Goal: Information Seeking & Learning: Learn about a topic

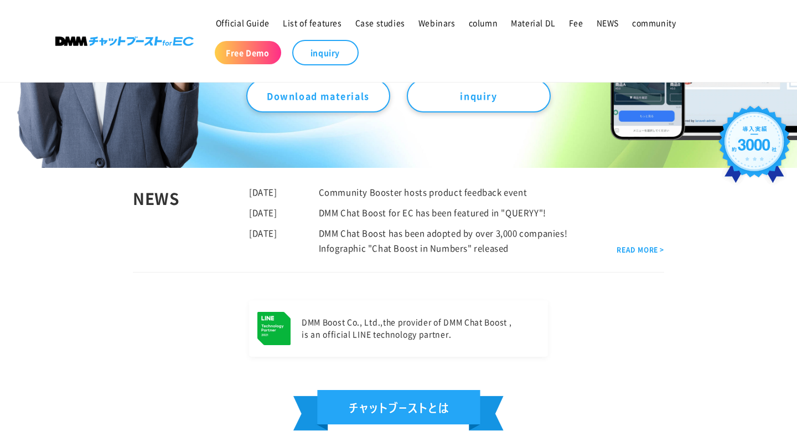
scroll to position [317, 0]
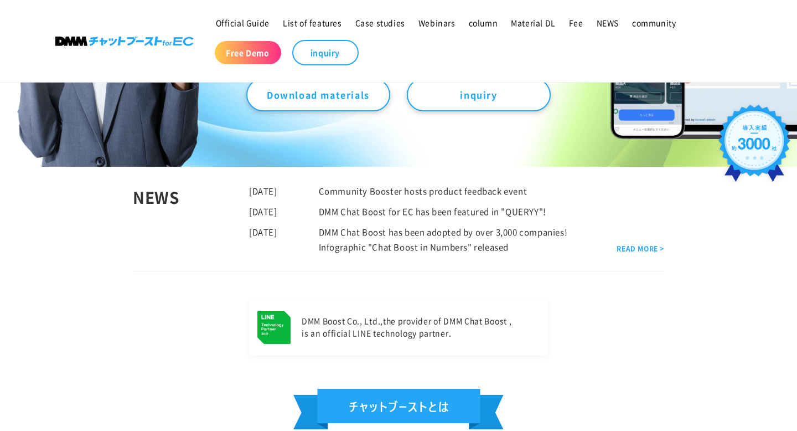
click at [76, 44] on img at bounding box center [124, 41] width 138 height 9
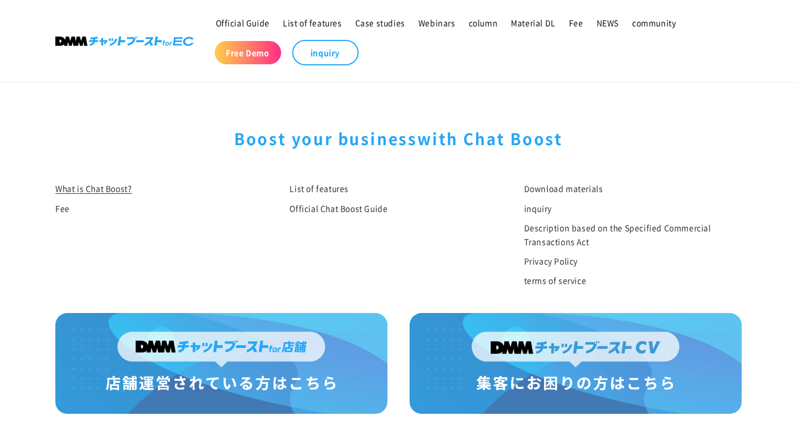
scroll to position [313, 0]
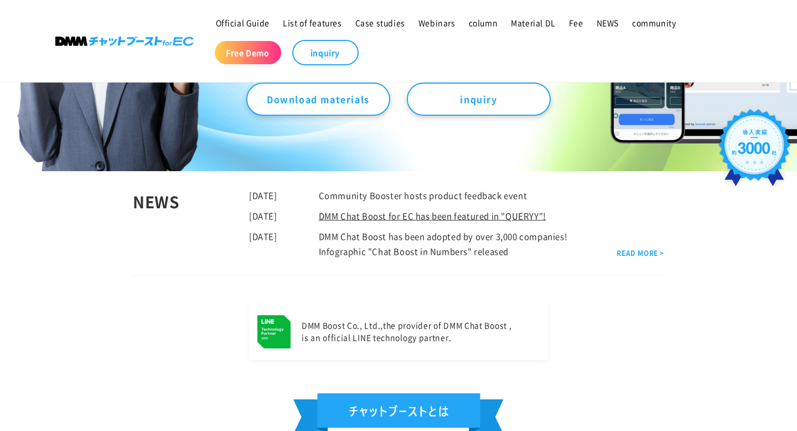
click at [482, 216] on font "DMM Chat Boost for EC has been featured in "QUERYY"!" at bounding box center [432, 216] width 227 height 12
click at [412, 230] on div "DMM Chat Boost has been adopted by over 3,000 companies! Infographic "Chat Boos…" at bounding box center [434, 244] width 315 height 30
click at [391, 239] on font "DMM Chat Boost has been adopted by over 3,000 companies! Infographic "Chat Boos…" at bounding box center [443, 243] width 249 height 27
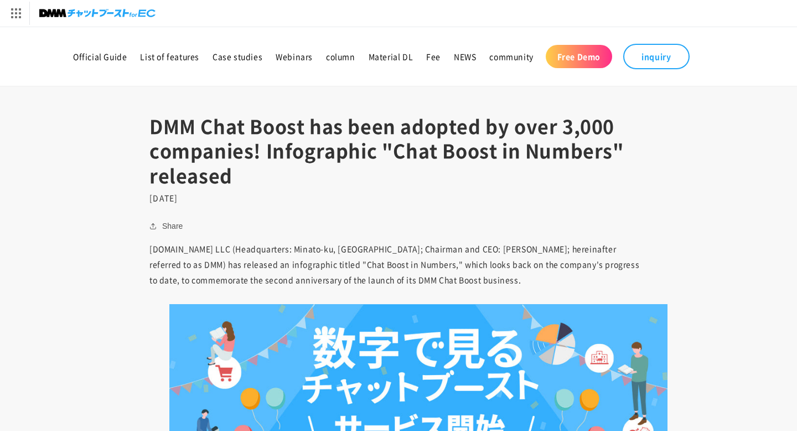
click at [174, 121] on font "DMM Chat Boost has been adopted by over 3,000 companies! Infographic "Chat Boos…" at bounding box center [386, 150] width 475 height 76
copy font "DMM"
